Goal: Understand process/instructions: Learn how to perform a task or action

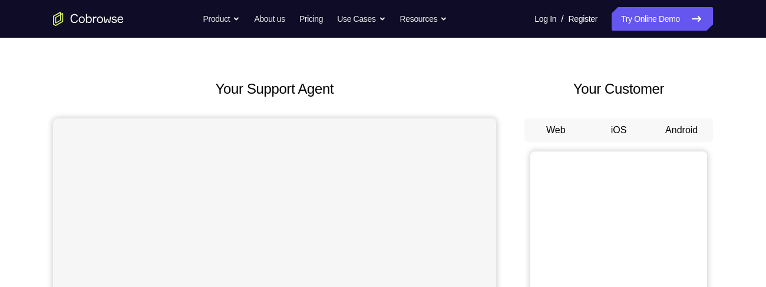
click at [684, 133] on button "Android" at bounding box center [681, 130] width 63 height 24
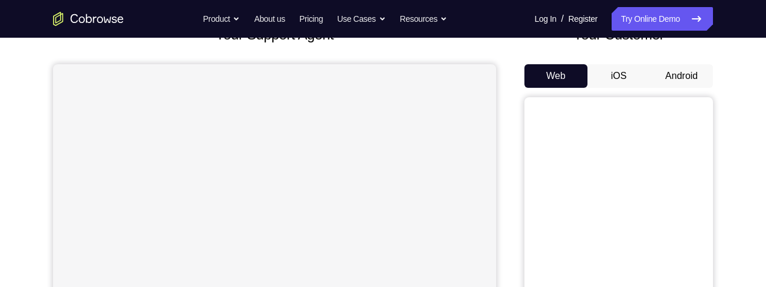
click at [685, 71] on button "Android" at bounding box center [681, 76] width 63 height 24
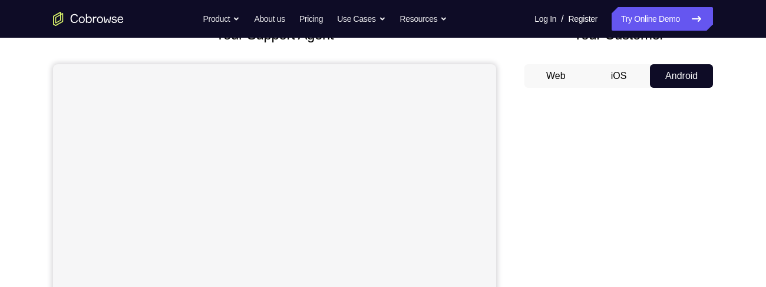
click at [613, 72] on button "iOS" at bounding box center [619, 76] width 63 height 24
click at [552, 75] on button "Web" at bounding box center [555, 76] width 63 height 24
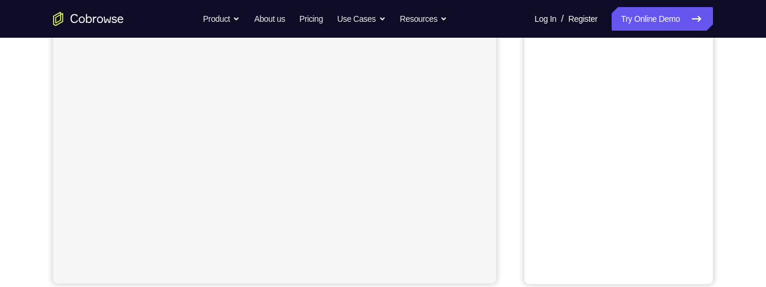
scroll to position [57, 0]
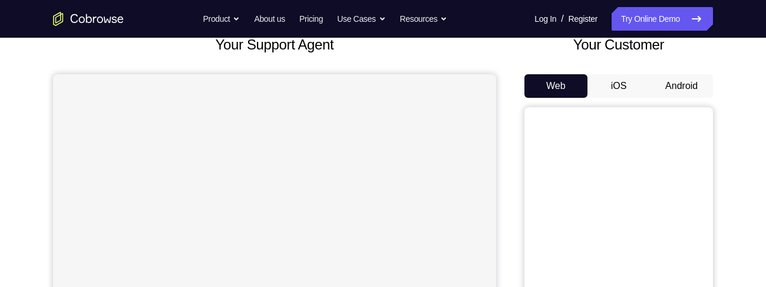
click at [691, 82] on button "Android" at bounding box center [681, 86] width 63 height 24
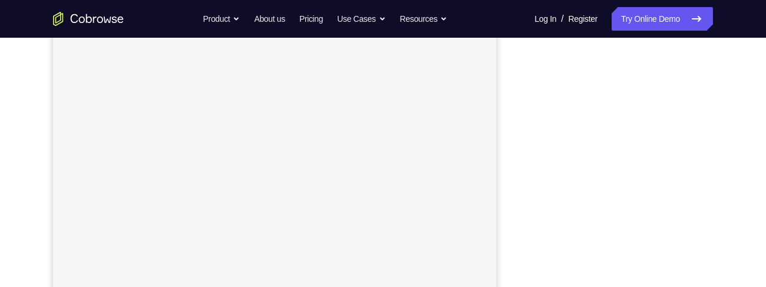
scroll to position [222, 0]
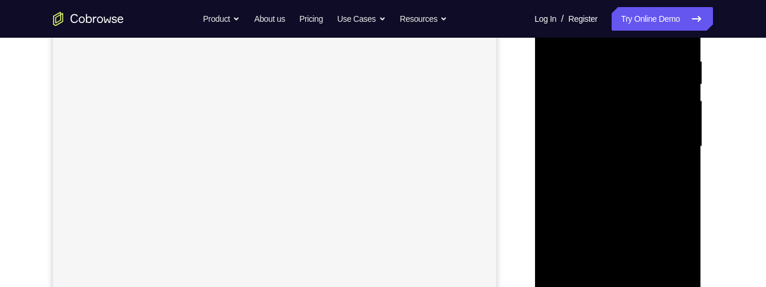
click at [621, 286] on div at bounding box center [617, 147] width 148 height 330
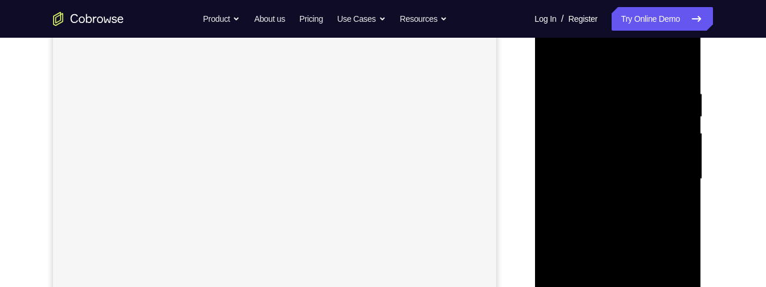
scroll to position [246, 0]
click at [670, 227] on div at bounding box center [617, 123] width 148 height 330
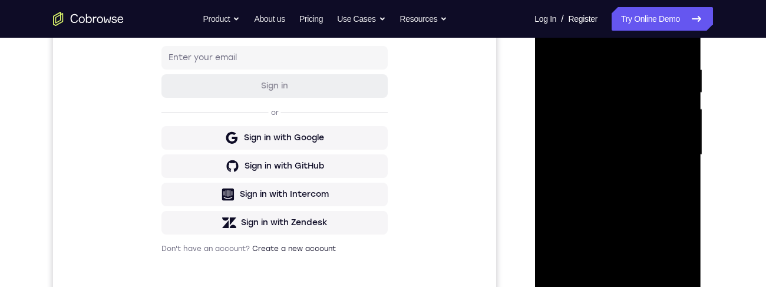
scroll to position [188, 0]
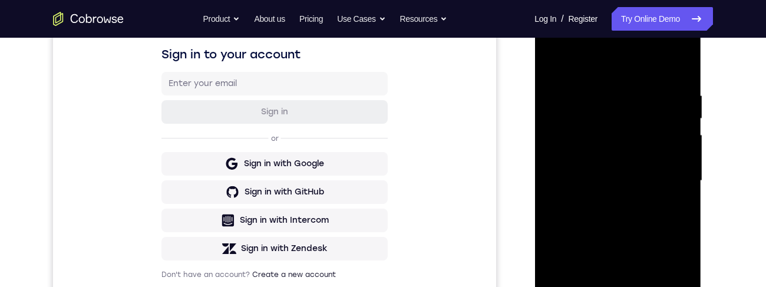
click at [618, 65] on div at bounding box center [617, 181] width 148 height 330
click at [610, 116] on div at bounding box center [617, 181] width 148 height 330
click at [609, 116] on div at bounding box center [617, 181] width 148 height 330
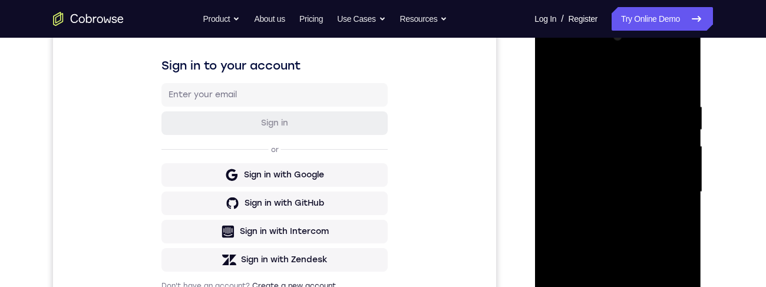
scroll to position [160, 0]
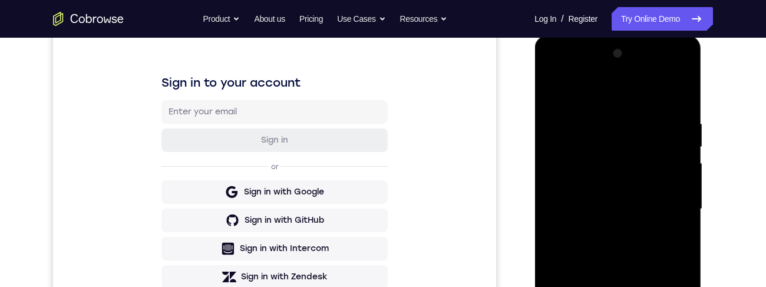
click at [583, 74] on div at bounding box center [617, 209] width 148 height 330
click at [576, 74] on div at bounding box center [617, 209] width 148 height 330
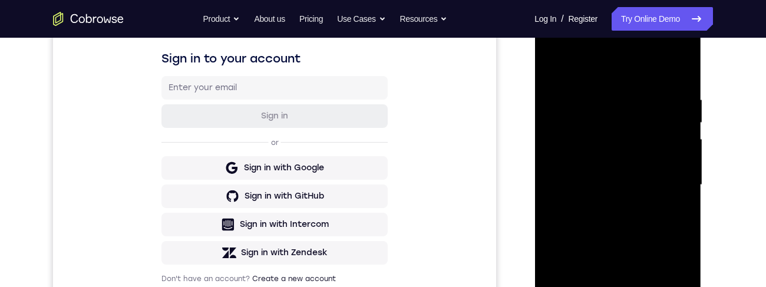
scroll to position [180, 0]
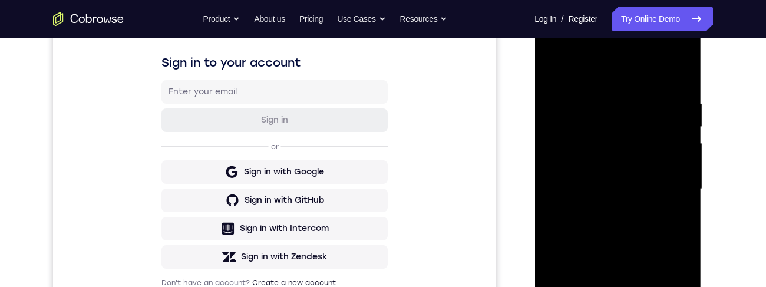
click at [596, 64] on div at bounding box center [617, 189] width 148 height 330
click at [588, 120] on div at bounding box center [617, 189] width 148 height 330
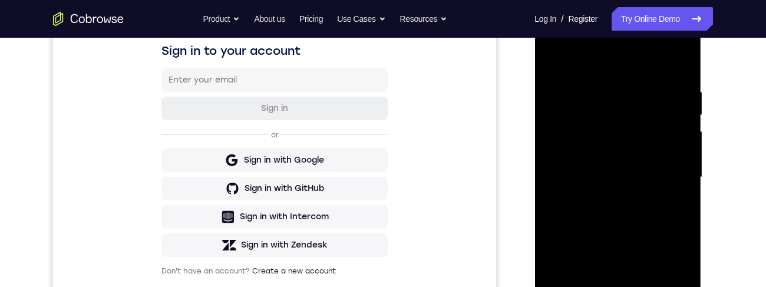
click at [607, 115] on div at bounding box center [617, 177] width 148 height 330
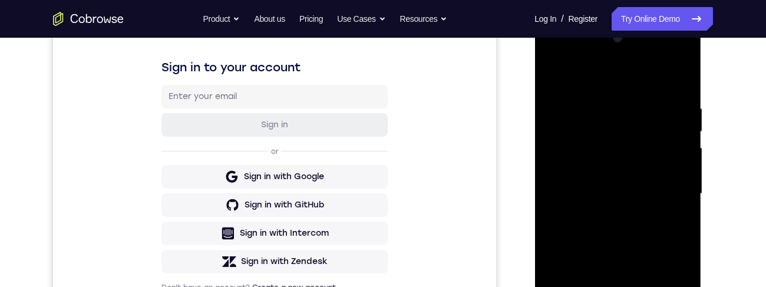
scroll to position [213, 0]
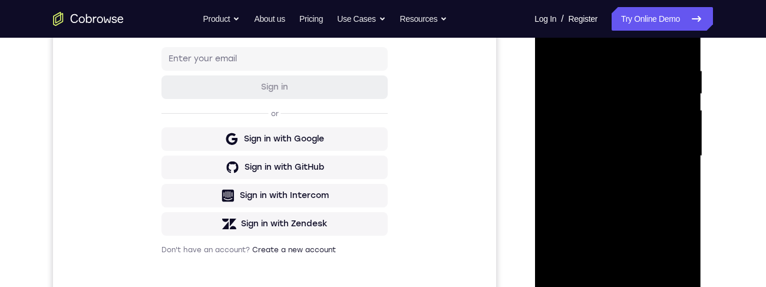
click at [620, 246] on div at bounding box center [617, 156] width 148 height 330
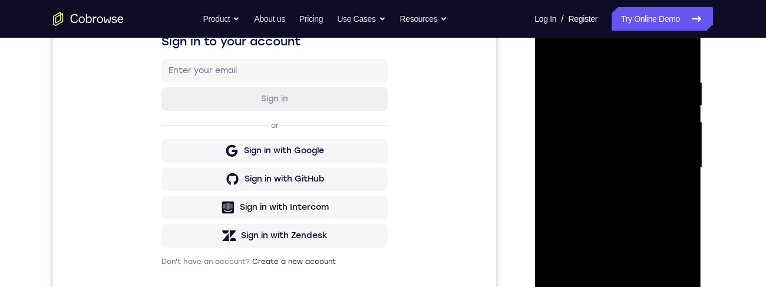
scroll to position [202, 0]
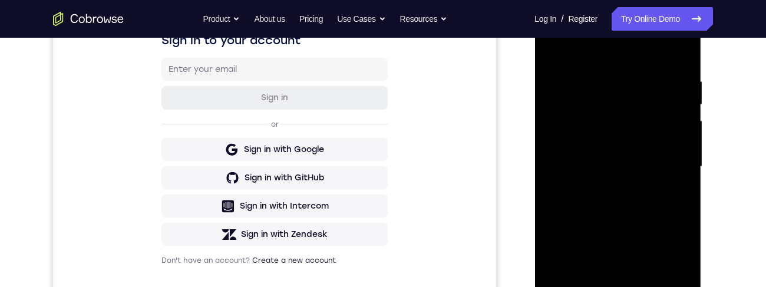
click at [608, 98] on div at bounding box center [617, 167] width 148 height 330
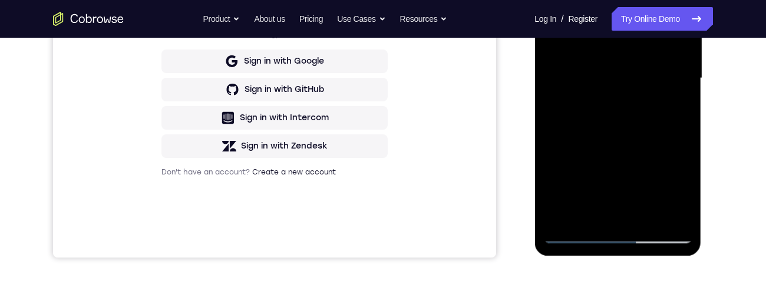
scroll to position [326, 0]
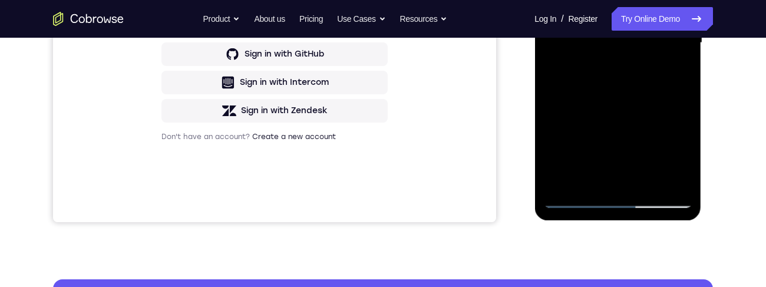
click at [620, 201] on div at bounding box center [617, 43] width 148 height 330
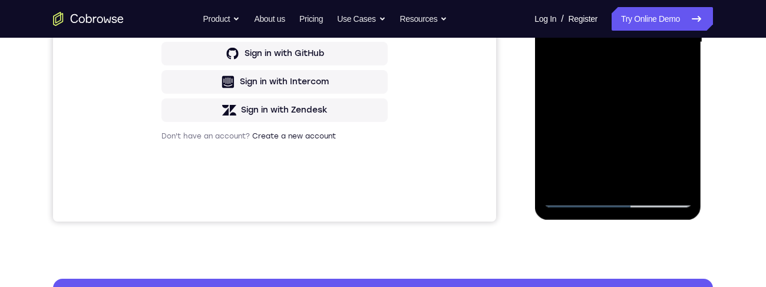
click at [620, 136] on div at bounding box center [617, 42] width 148 height 330
click at [612, 0] on div at bounding box center [617, 42] width 148 height 330
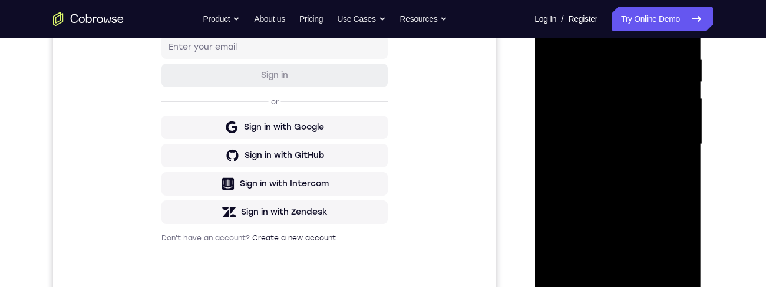
scroll to position [183, 0]
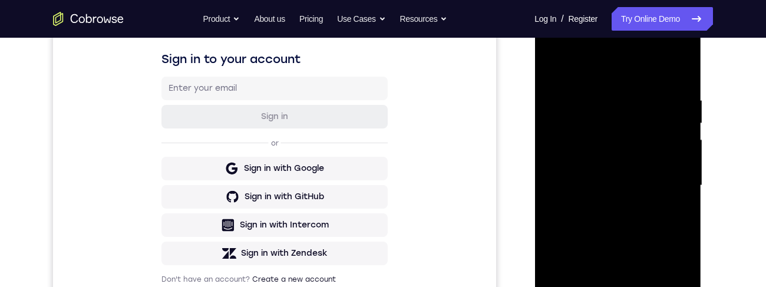
click at [586, 48] on div at bounding box center [617, 186] width 148 height 330
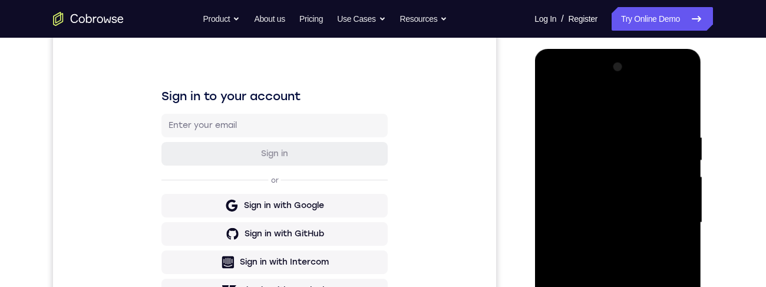
click at [621, 286] on div at bounding box center [617, 223] width 148 height 330
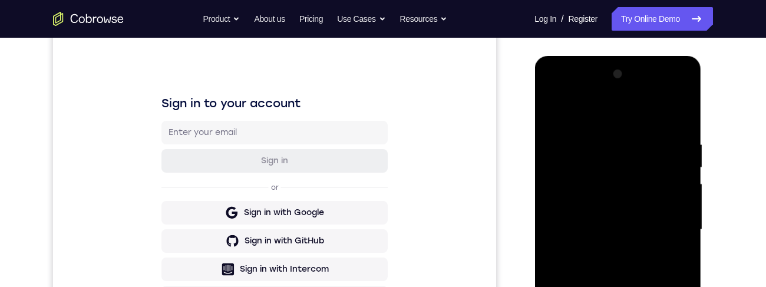
scroll to position [207, 0]
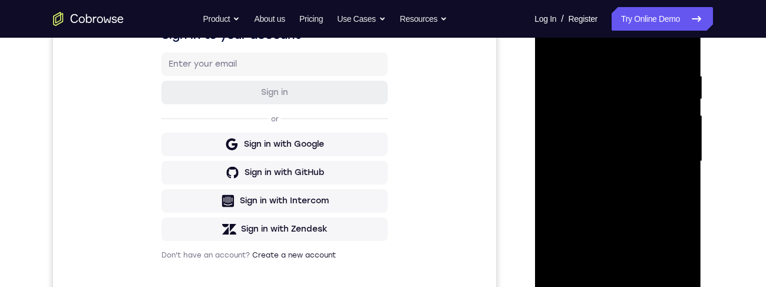
click at [621, 103] on div at bounding box center [617, 161] width 148 height 330
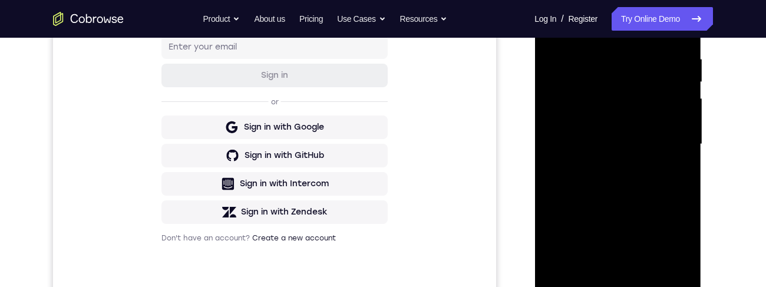
scroll to position [233, 0]
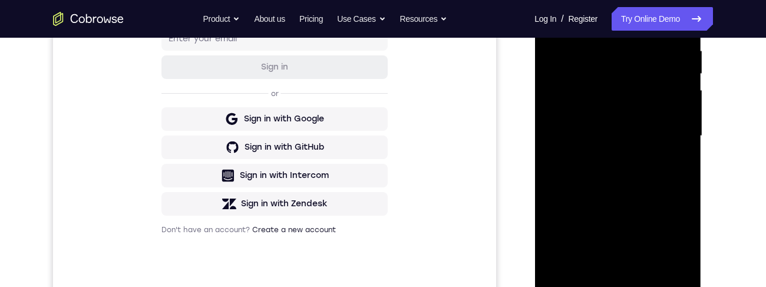
click at [613, 51] on div at bounding box center [617, 136] width 148 height 330
click at [549, 0] on div at bounding box center [617, 136] width 148 height 330
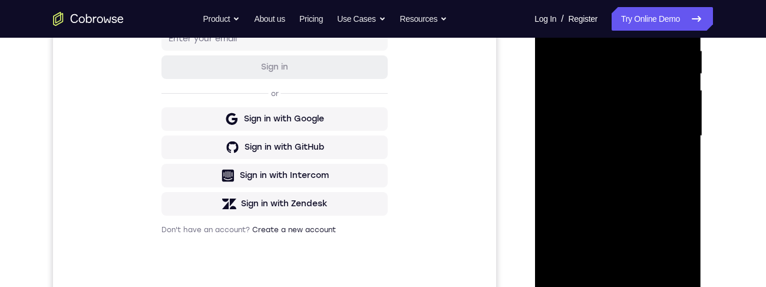
click at [549, 0] on div at bounding box center [617, 136] width 148 height 330
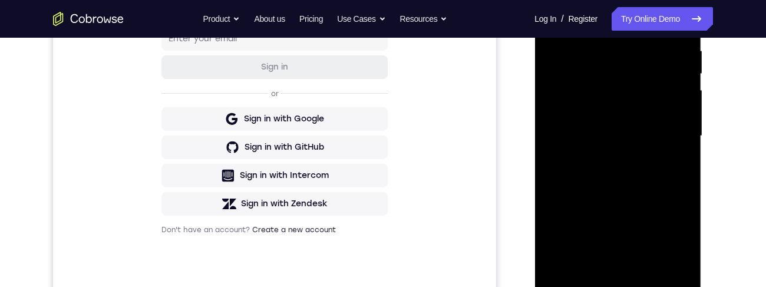
click at [549, 0] on div at bounding box center [617, 136] width 148 height 330
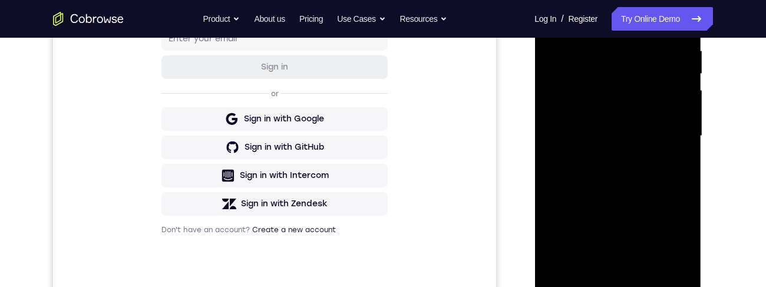
click at [549, 0] on div at bounding box center [617, 136] width 148 height 330
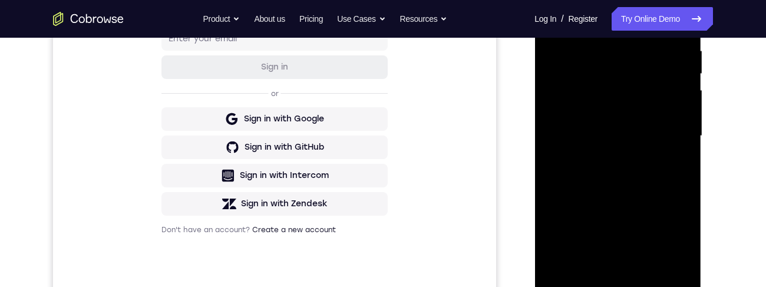
click at [549, 0] on div at bounding box center [617, 136] width 148 height 330
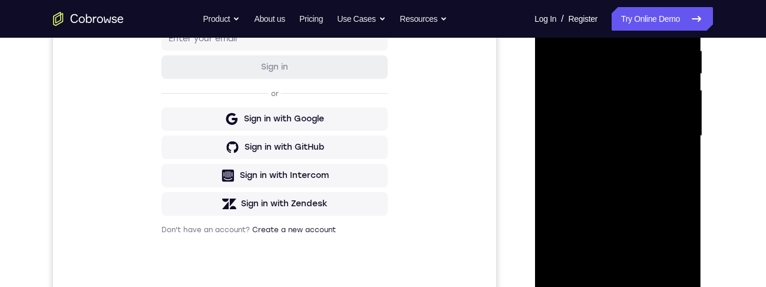
click at [599, 72] on div at bounding box center [617, 136] width 148 height 330
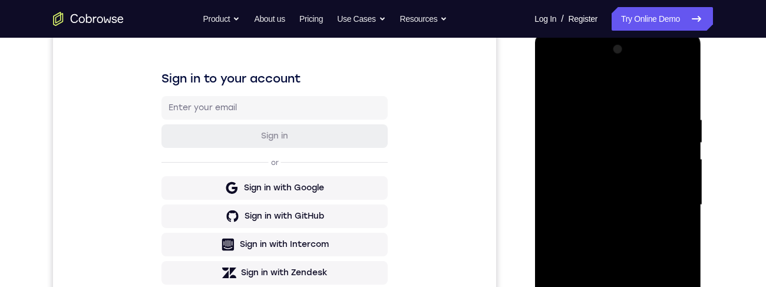
scroll to position [79, 0]
